Goal: Task Accomplishment & Management: Manage account settings

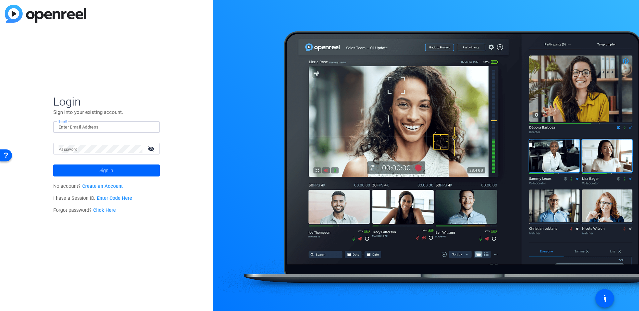
click at [70, 128] on input "Email" at bounding box center [107, 127] width 96 height 8
type input "[PERSON_NAME][EMAIL_ADDRESS][DOMAIN_NAME]"
click at [53, 164] on button "Sign in" at bounding box center [106, 170] width 107 height 12
click at [120, 172] on span at bounding box center [106, 170] width 107 height 16
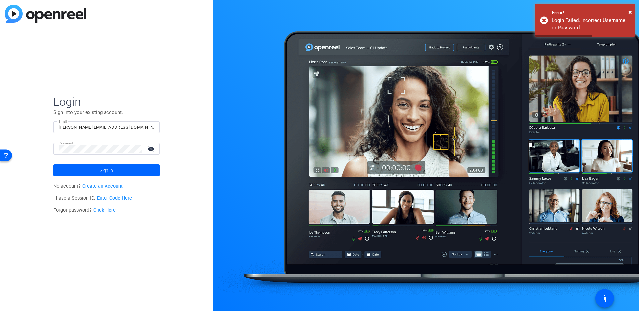
click at [149, 147] on mat-icon "visibility_off" at bounding box center [152, 149] width 16 height 10
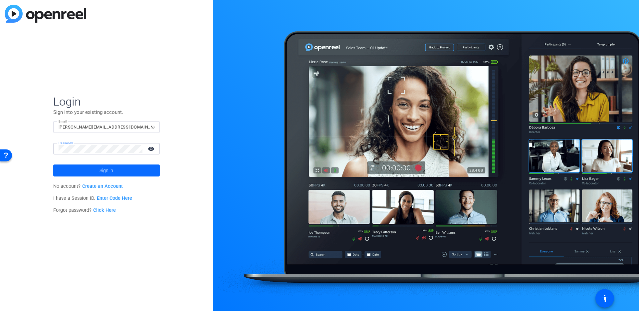
click at [85, 166] on span at bounding box center [106, 170] width 107 height 16
click at [98, 171] on span at bounding box center [106, 170] width 107 height 16
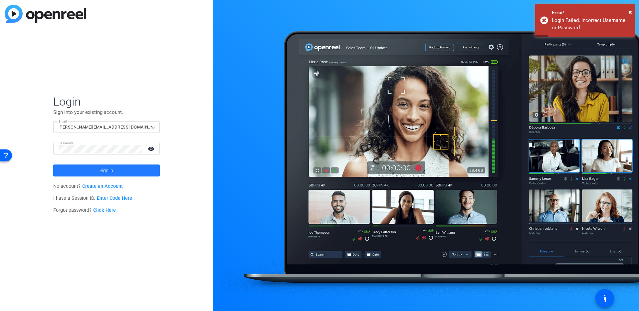
click at [79, 171] on span at bounding box center [106, 170] width 107 height 16
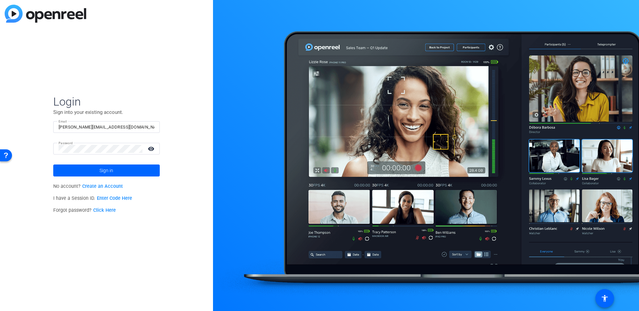
click at [114, 211] on link "Click Here" at bounding box center [104, 210] width 23 height 6
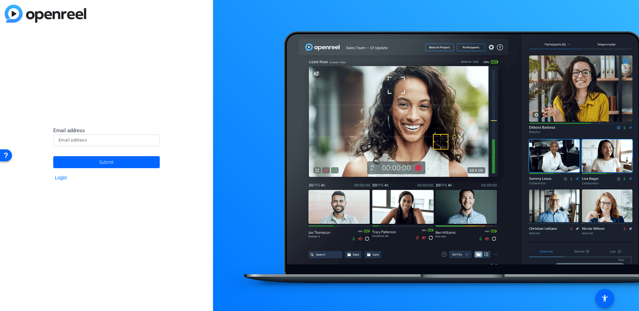
click at [86, 145] on div at bounding box center [107, 140] width 96 height 12
click at [86, 140] on input at bounding box center [107, 140] width 96 height 8
type input "[PERSON_NAME][EMAIL_ADDRESS][DOMAIN_NAME]"
click at [53, 156] on button "Submit" at bounding box center [106, 162] width 107 height 12
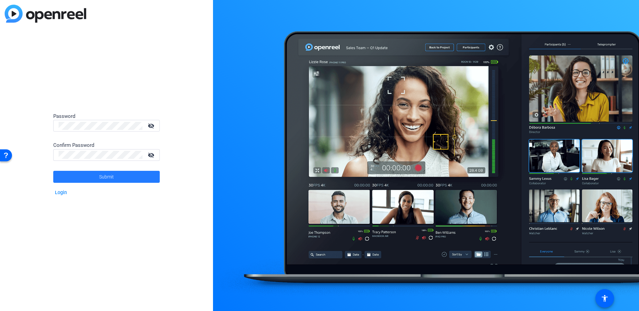
click at [121, 182] on span at bounding box center [106, 177] width 107 height 16
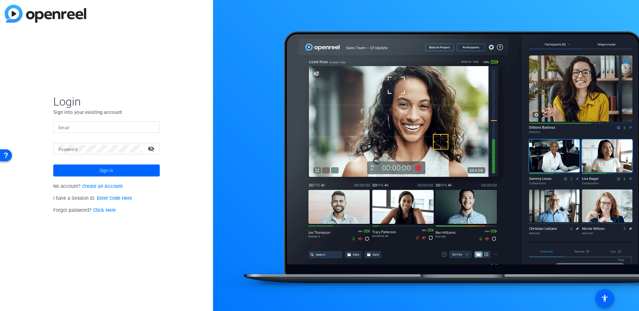
click at [89, 128] on input "Email" at bounding box center [107, 127] width 96 height 8
type input "[PERSON_NAME][EMAIL_ADDRESS][DOMAIN_NAME]"
click at [89, 175] on span at bounding box center [106, 170] width 107 height 16
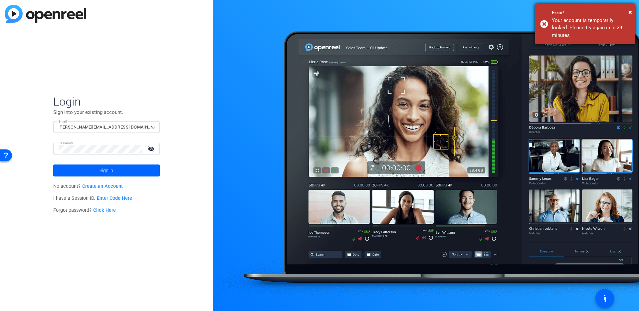
click at [590, 26] on div "Your account is temporarily locked. Please try again in in 29 minutes" at bounding box center [591, 28] width 78 height 23
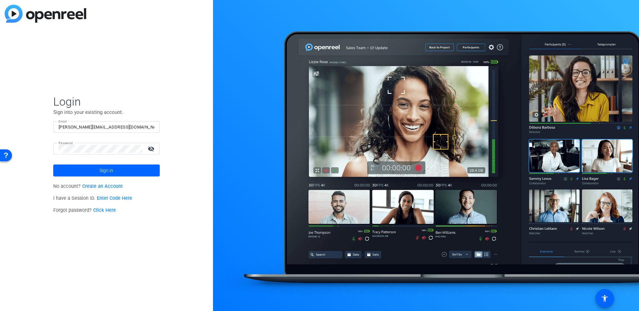
click at [148, 148] on mat-icon "visibility_off" at bounding box center [152, 149] width 16 height 10
click at [134, 176] on span at bounding box center [106, 170] width 107 height 16
click at [123, 173] on span at bounding box center [106, 170] width 107 height 16
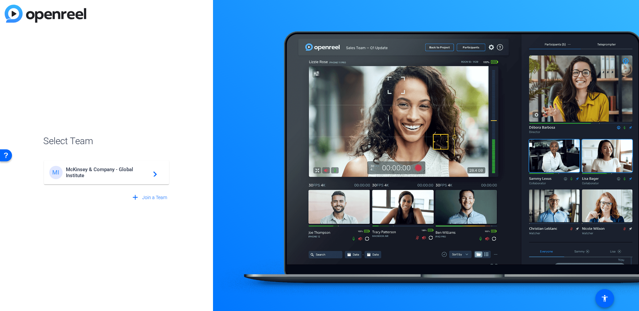
click at [113, 163] on mat-card-content "MI McKinsey & Company - Global Institute navigate_next" at bounding box center [106, 172] width 125 height 24
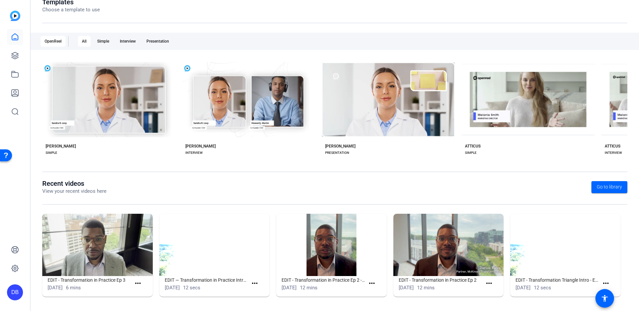
scroll to position [83, 0]
click at [15, 53] on icon at bounding box center [15, 56] width 8 height 8
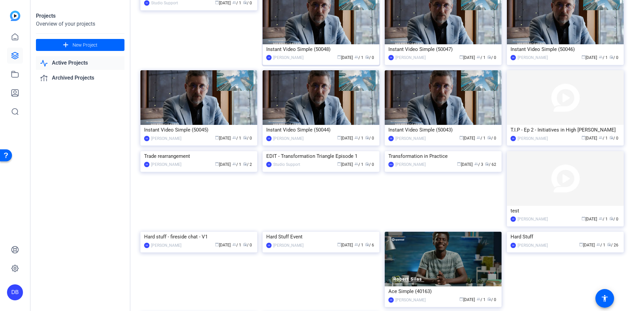
scroll to position [157, 0]
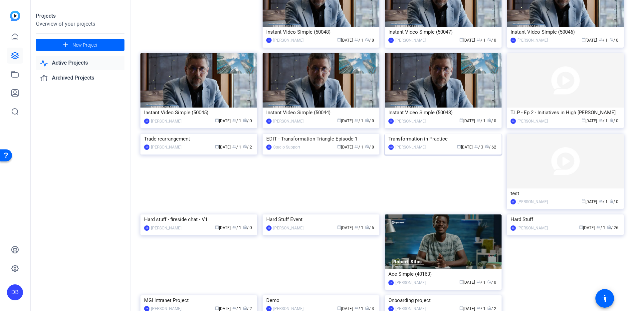
click at [474, 134] on img at bounding box center [443, 134] width 117 height 0
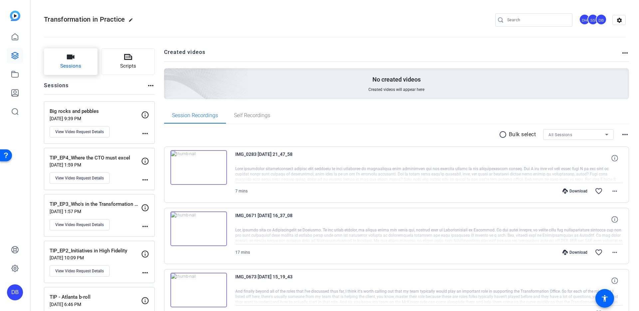
click at [72, 62] on span "Sessions" at bounding box center [70, 66] width 21 height 8
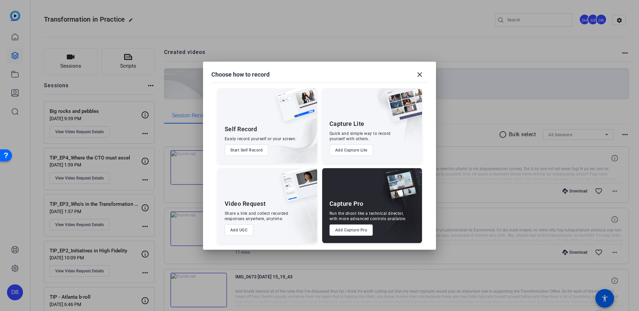
click at [238, 231] on button "Add UGC" at bounding box center [239, 229] width 29 height 11
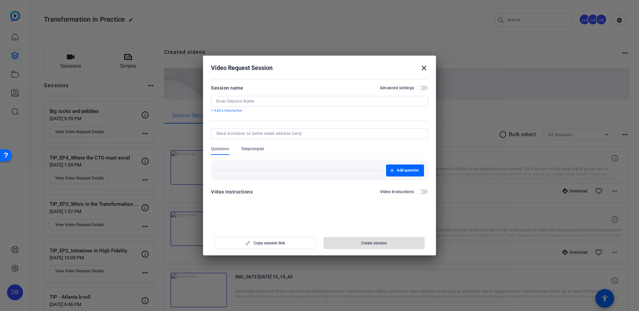
click at [248, 133] on input at bounding box center [318, 133] width 204 height 5
type input "e"
type input "Episode 4"
drag, startPoint x: 252, startPoint y: 131, endPoint x: 183, endPoint y: 122, distance: 69.8
click at [183, 122] on div "Choose how to record close Self Record Easily record yourself or your screen. S…" at bounding box center [319, 155] width 639 height 311
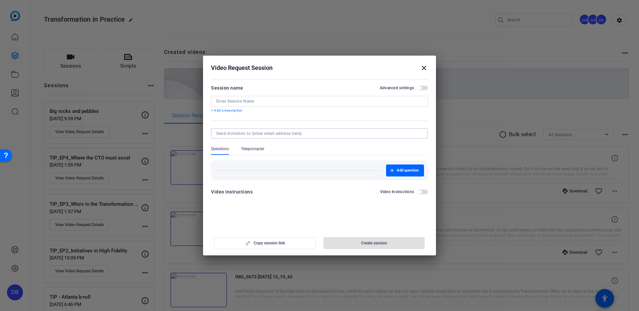
click at [232, 99] on input at bounding box center [319, 101] width 206 height 5
paste input "Episode 4"
type input "Episode 4"
click at [242, 136] on div at bounding box center [319, 133] width 206 height 11
type input "c"
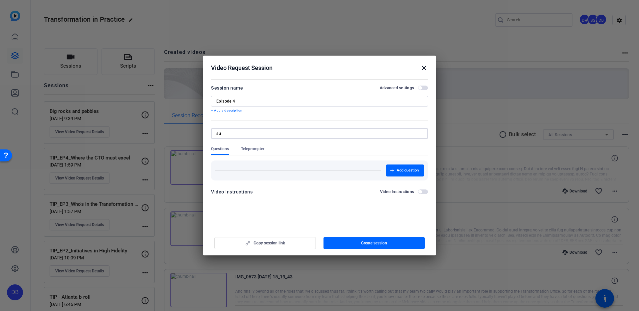
type input "s"
click at [279, 229] on mat-dialog-actions "Copy session link Create session" at bounding box center [319, 242] width 233 height 27
click at [252, 135] on input at bounding box center [318, 133] width 204 height 5
type input "s"
paste input "Content Studio Support <[EMAIL_ADDRESS][DOMAIN_NAME]>"
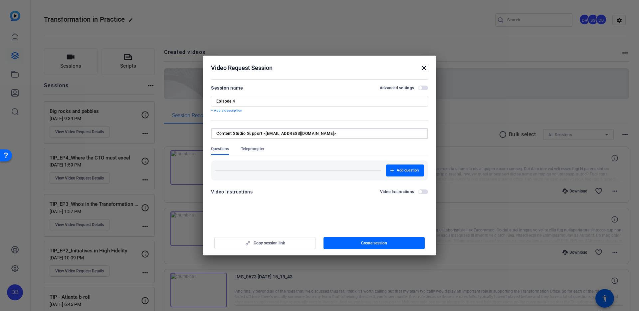
click at [266, 133] on input "Content Studio Support <[EMAIL_ADDRESS][DOMAIN_NAME]>" at bounding box center [318, 133] width 204 height 5
click at [295, 133] on input "[EMAIL_ADDRESS][DOMAIN_NAME]>" at bounding box center [318, 133] width 204 height 5
type input "[EMAIL_ADDRESS][DOMAIN_NAME]"
click at [344, 242] on span "button" at bounding box center [375, 243] width 102 height 16
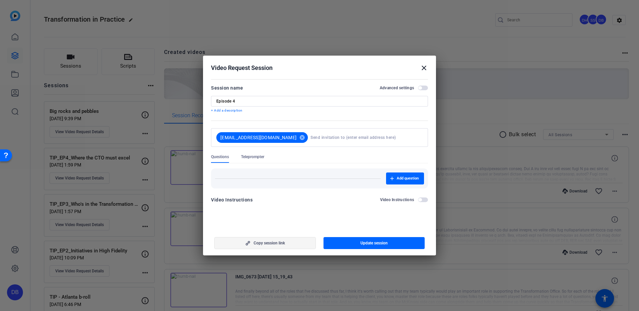
click at [267, 243] on span "Copy session link" at bounding box center [269, 242] width 31 height 5
click at [425, 68] on mat-icon "close" at bounding box center [424, 68] width 8 height 8
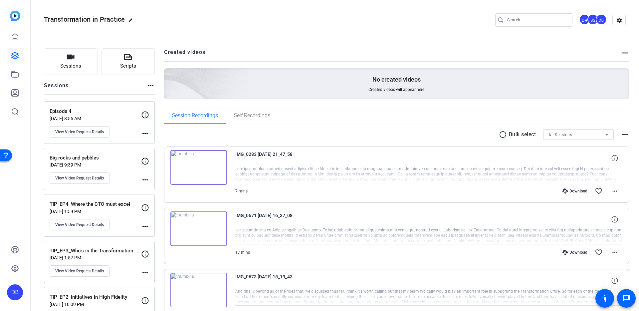
click at [70, 116] on p "[DATE] 8:55 AM" at bounding box center [96, 118] width 92 height 5
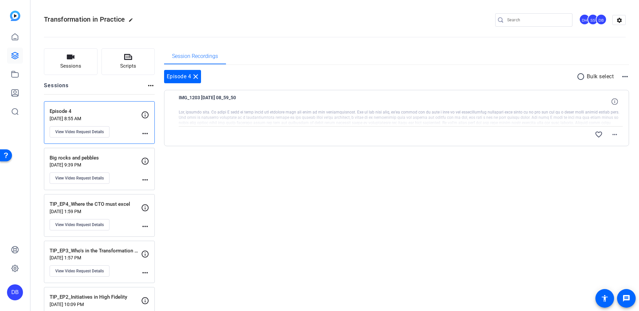
click at [299, 202] on div "Session Recordings Episode 4 close radio_button_unchecked Bulk select more_hori…" at bounding box center [396, 304] width 465 height 513
click at [614, 135] on mat-icon "more_horiz" at bounding box center [615, 134] width 8 height 8
click at [603, 172] on span "Download Transcript" at bounding box center [594, 173] width 40 height 8
click at [228, 208] on div "Session Recordings Episode 4 close radio_button_unchecked Bulk select more_hori…" at bounding box center [396, 304] width 465 height 513
click at [613, 137] on mat-icon "more_horiz" at bounding box center [615, 134] width 8 height 8
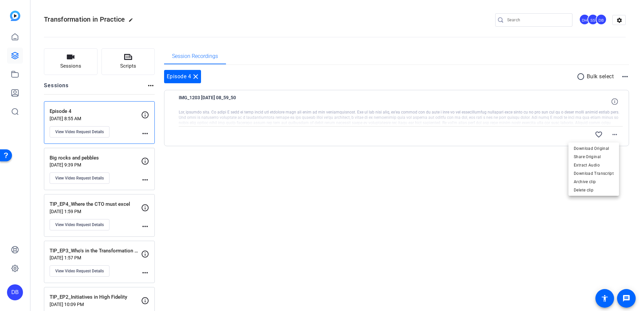
click at [456, 120] on div at bounding box center [319, 155] width 639 height 311
click at [218, 110] on div at bounding box center [401, 118] width 444 height 17
click at [213, 106] on span "IMG_1203 [DATE] 08_59_50" at bounding box center [240, 102] width 123 height 16
click at [214, 119] on div at bounding box center [401, 118] width 444 height 17
click at [142, 134] on mat-icon "more_horiz" at bounding box center [145, 133] width 8 height 8
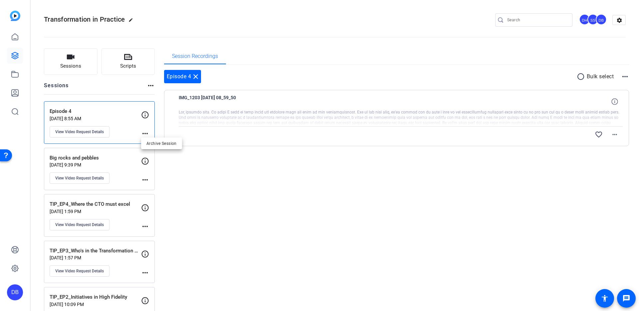
click at [142, 134] on div at bounding box center [319, 155] width 639 height 311
click at [376, 123] on div at bounding box center [401, 118] width 444 height 17
click at [18, 38] on icon at bounding box center [15, 37] width 6 height 6
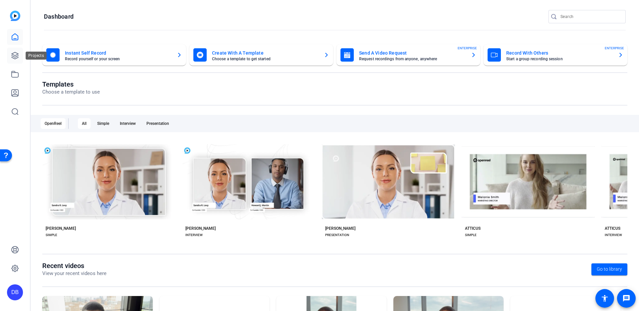
click at [19, 59] on link at bounding box center [15, 56] width 16 height 16
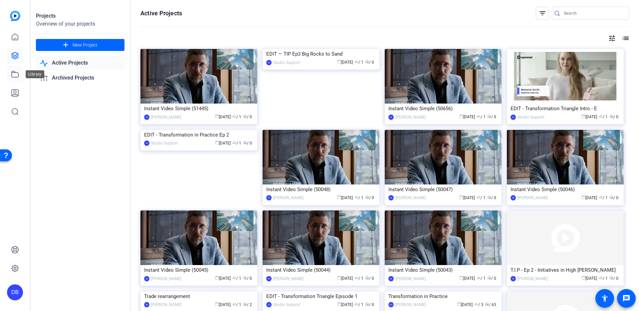
click at [18, 74] on icon at bounding box center [15, 74] width 8 height 8
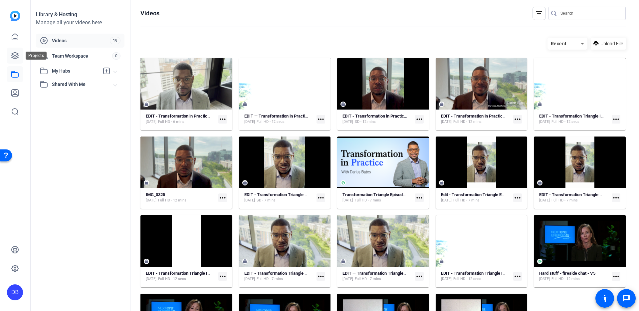
click at [20, 57] on link at bounding box center [15, 56] width 16 height 16
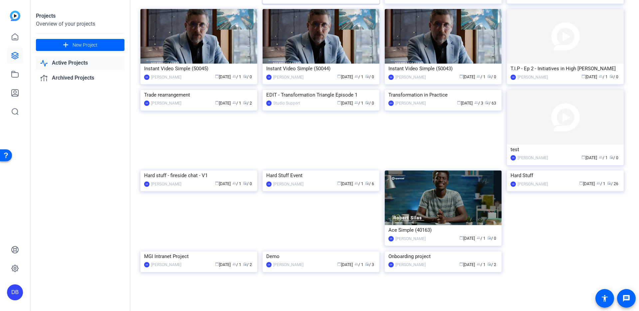
scroll to position [256, 0]
click at [469, 90] on img at bounding box center [443, 90] width 117 height 0
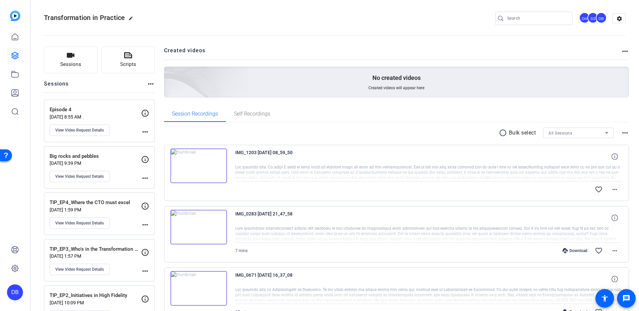
scroll to position [3, 0]
click at [114, 109] on p "Episode 4" at bounding box center [96, 109] width 92 height 8
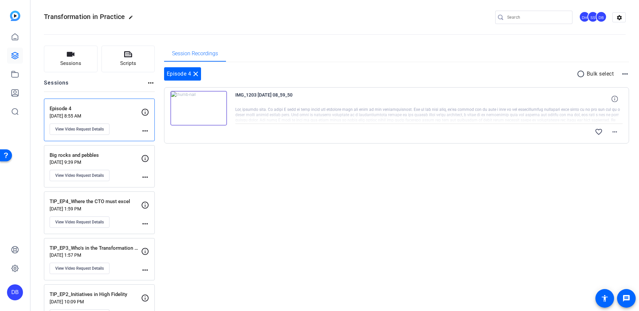
click at [217, 119] on img at bounding box center [198, 108] width 57 height 35
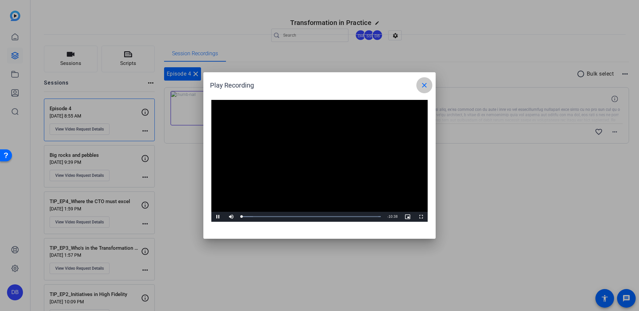
click at [424, 85] on mat-icon "close" at bounding box center [424, 85] width 8 height 8
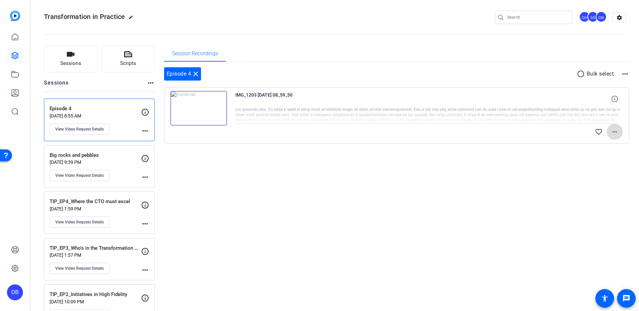
click at [612, 134] on mat-icon "more_horiz" at bounding box center [615, 132] width 8 height 8
click at [600, 157] on span "Share Original" at bounding box center [594, 154] width 40 height 8
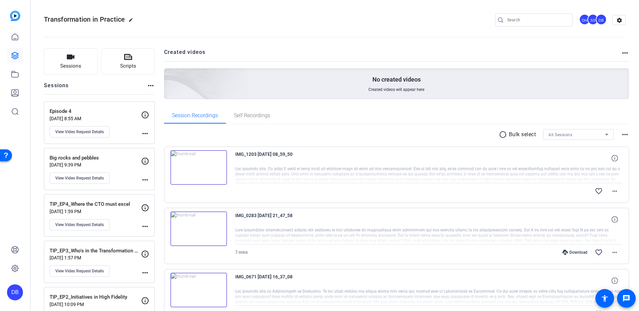
click at [112, 105] on div "Episode 4 Sep 22, 2025 @ 8:55 AM View Video Request Details more_horiz" at bounding box center [99, 122] width 111 height 43
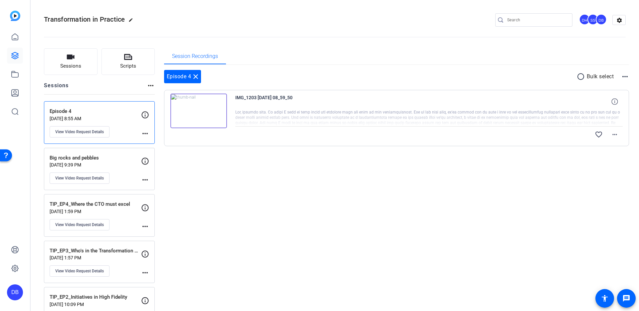
click at [247, 141] on div "favorite_border more_horiz" at bounding box center [429, 135] width 388 height 16
click at [287, 115] on div at bounding box center [429, 118] width 388 height 17
click at [615, 135] on span at bounding box center [615, 135] width 16 height 16
click at [146, 115] on div at bounding box center [319, 155] width 639 height 311
click at [145, 116] on icon at bounding box center [145, 115] width 8 height 8
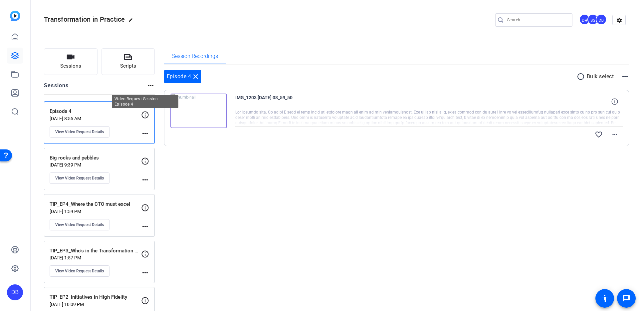
click at [145, 114] on icon at bounding box center [145, 115] width 8 height 8
click at [83, 136] on button "View Video Request Details" at bounding box center [80, 131] width 60 height 11
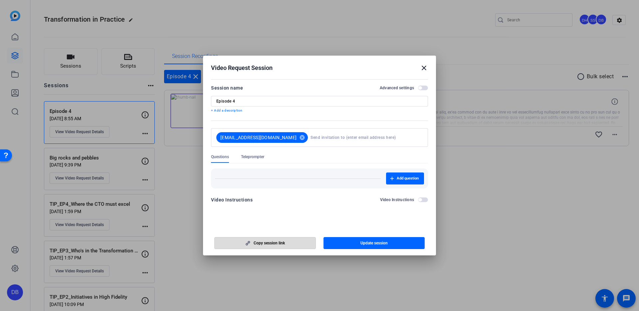
click at [278, 244] on span "Copy session link" at bounding box center [269, 242] width 31 height 5
click at [260, 102] on input "Episode 4" at bounding box center [319, 101] width 206 height 5
type input "Episode 4 - Who's doing the work in the workstream"
click at [372, 240] on span "Update session" at bounding box center [374, 242] width 27 height 5
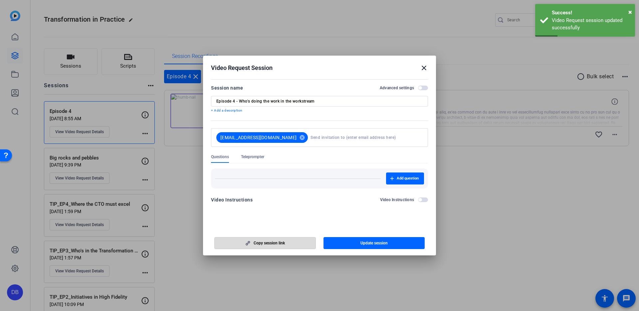
click at [280, 247] on span "button" at bounding box center [265, 243] width 101 height 16
click at [426, 69] on mat-icon "close" at bounding box center [424, 68] width 8 height 8
